Goal: Complete application form: Complete application form

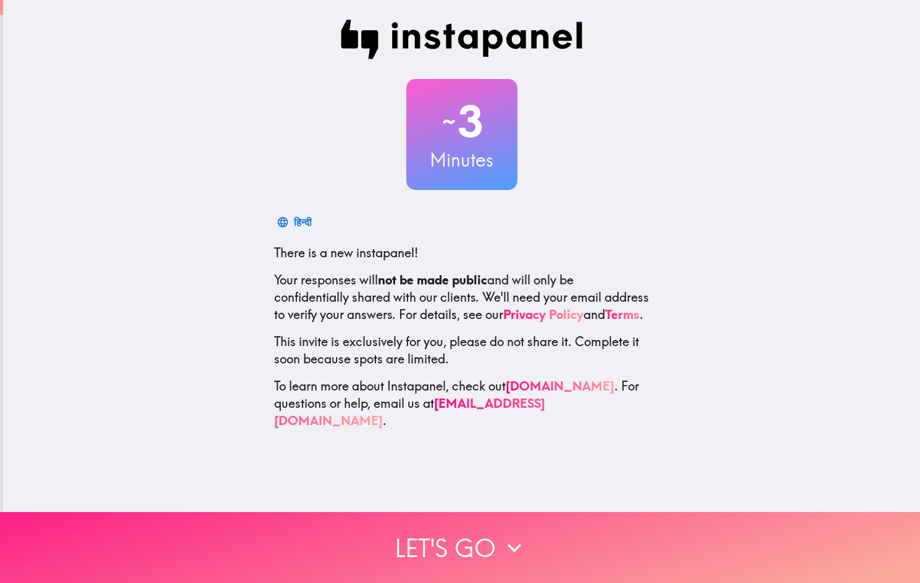
click at [431, 543] on button "Let's go" at bounding box center [460, 547] width 920 height 71
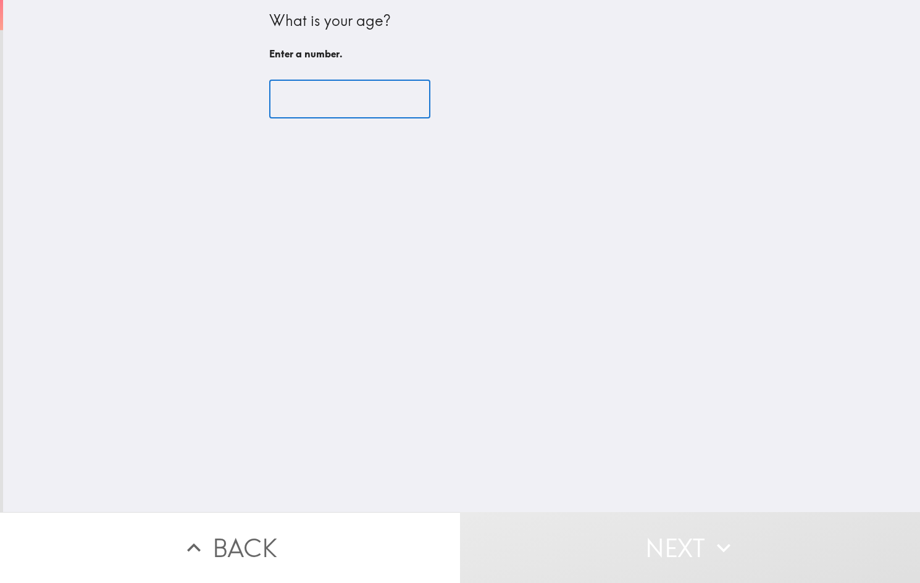
click at [313, 107] on input "number" at bounding box center [349, 99] width 161 height 38
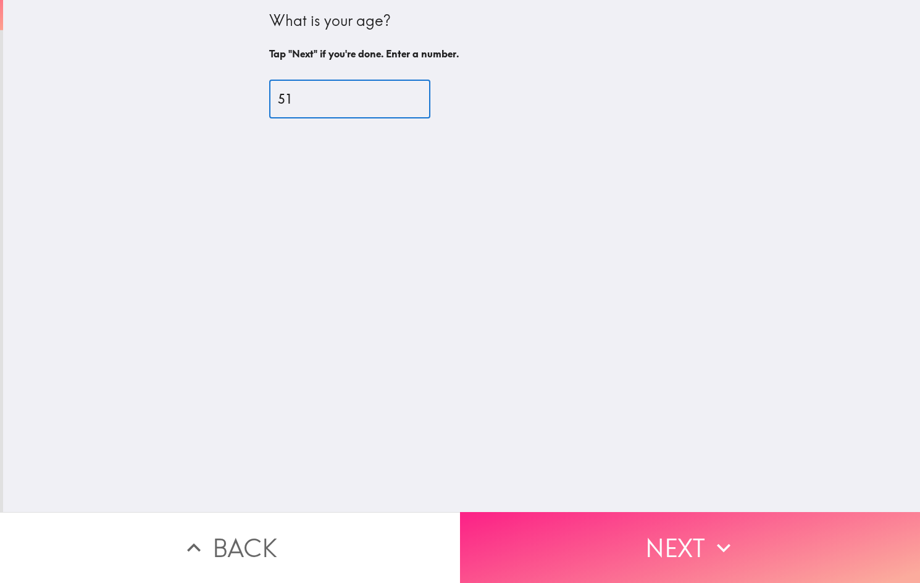
type input "51"
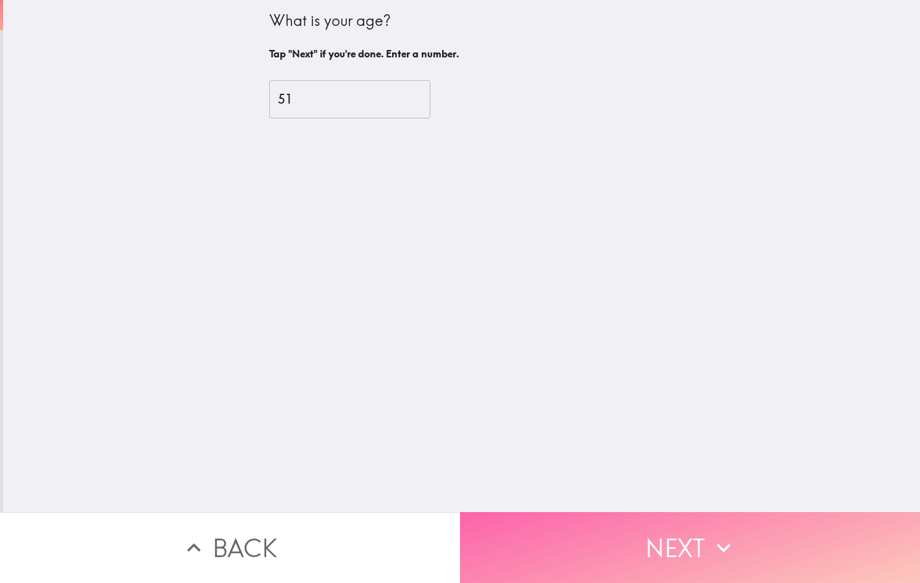
click at [578, 533] on button "Next" at bounding box center [690, 547] width 460 height 71
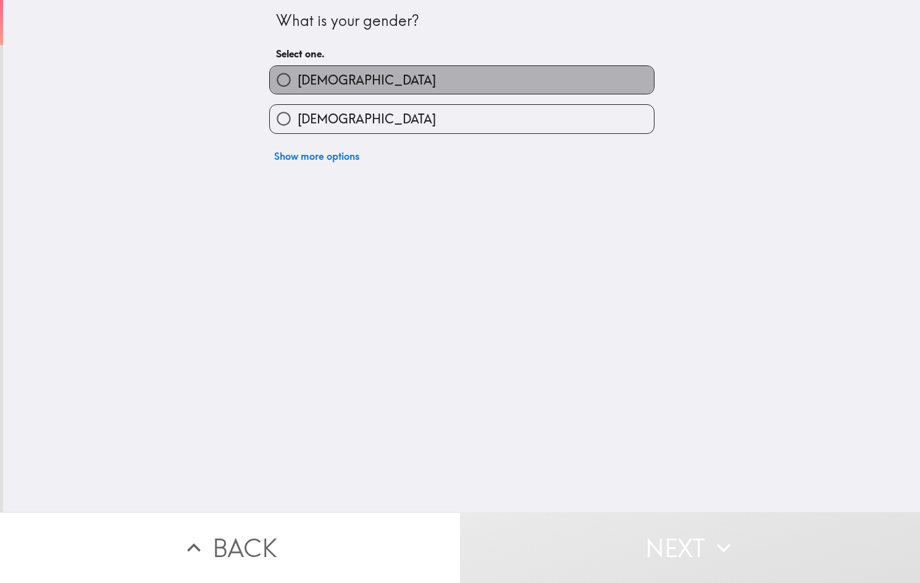
click at [324, 75] on label "[DEMOGRAPHIC_DATA]" at bounding box center [462, 80] width 384 height 28
click at [297, 75] on input "[DEMOGRAPHIC_DATA]" at bounding box center [284, 80] width 28 height 28
radio input "true"
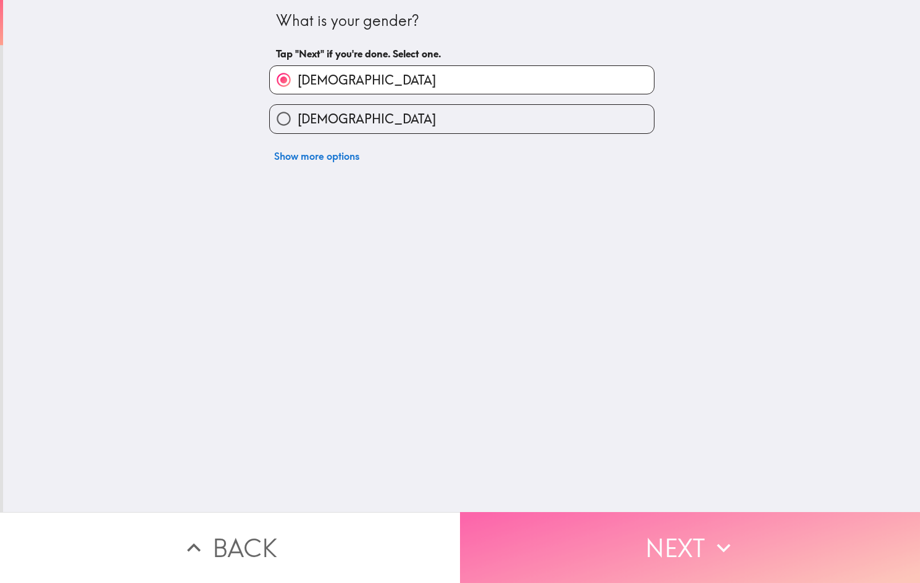
click at [564, 513] on button "Next" at bounding box center [690, 547] width 460 height 71
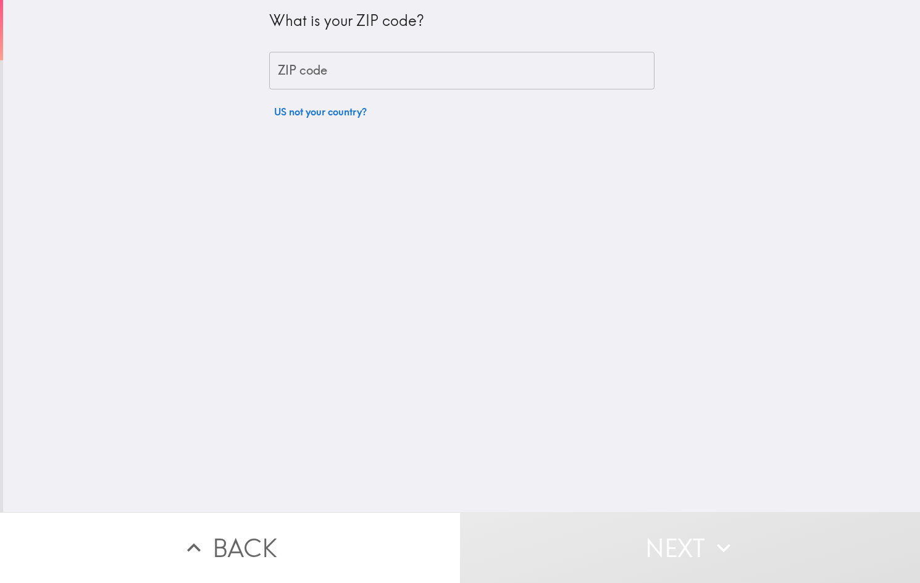
click at [371, 50] on div "What is your ZIP code? ZIP code ZIP code US not your country?" at bounding box center [461, 62] width 385 height 124
click at [365, 60] on input "ZIP code" at bounding box center [461, 71] width 385 height 38
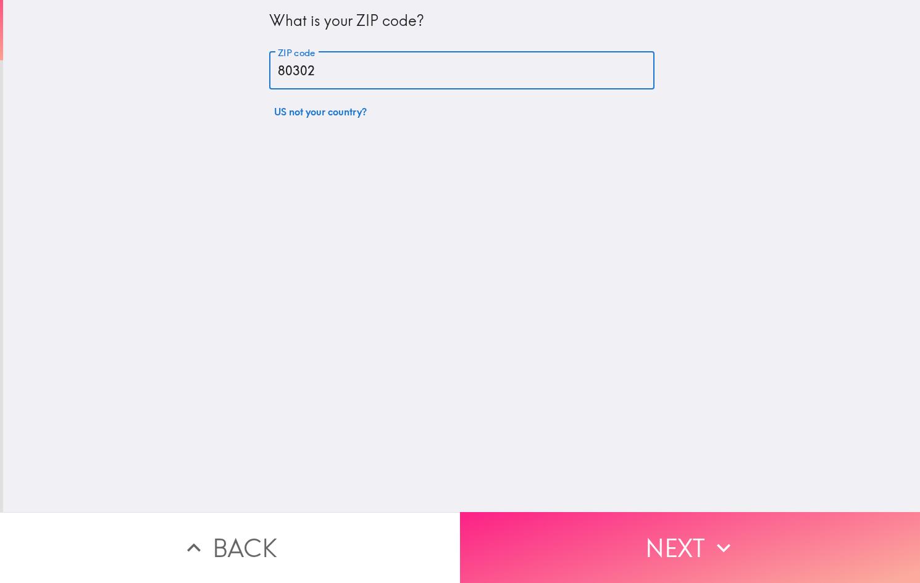
type input "80302"
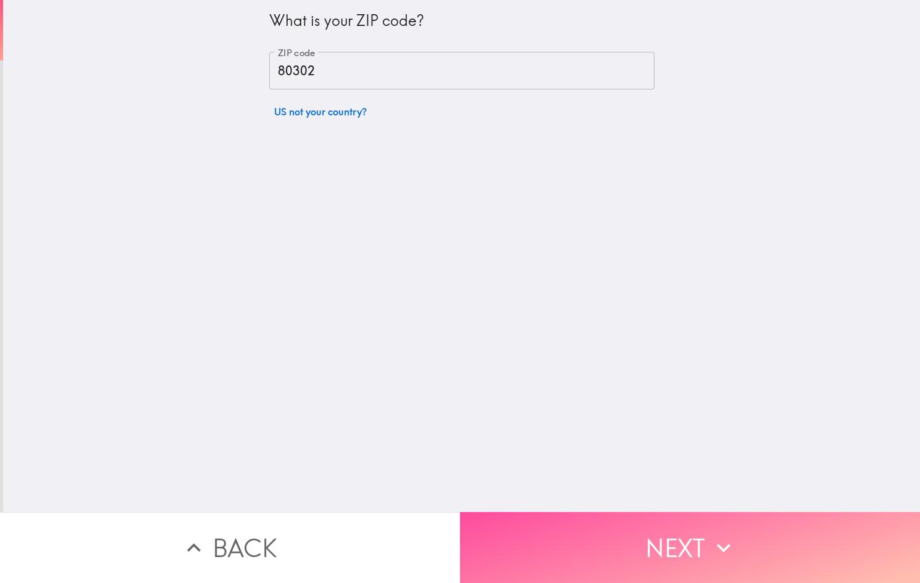
drag, startPoint x: 681, startPoint y: 528, endPoint x: 678, endPoint y: 521, distance: 7.5
click at [681, 528] on button "Next" at bounding box center [690, 547] width 460 height 71
